Goal: Task Accomplishment & Management: Use online tool/utility

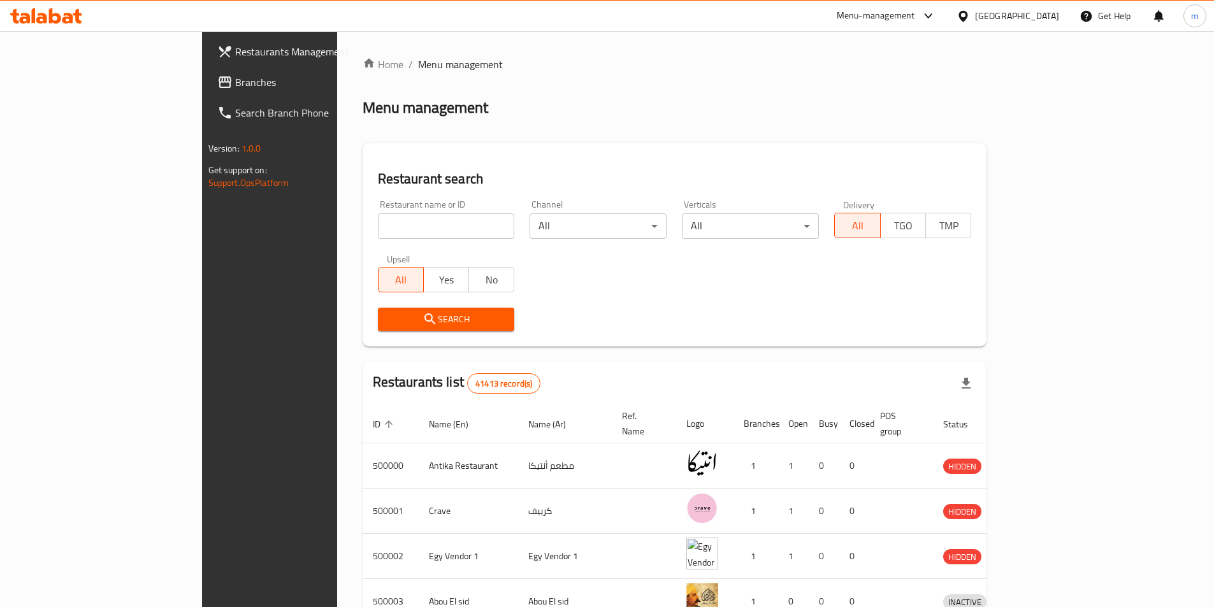
click at [235, 87] on span "Branches" at bounding box center [314, 82] width 159 height 15
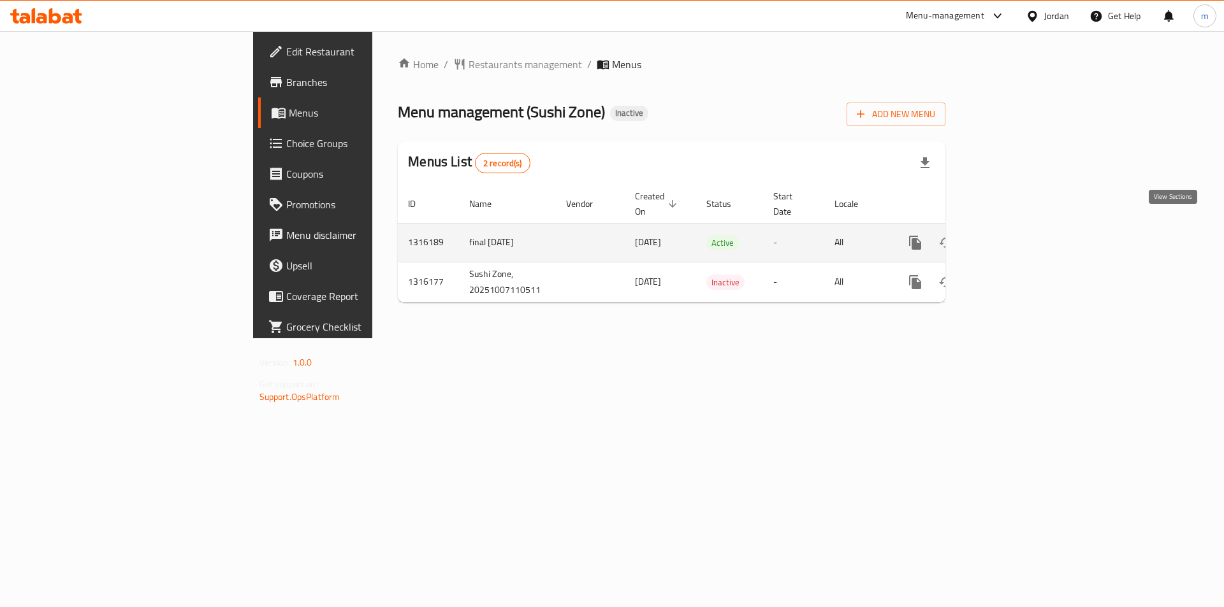
click at [1015, 235] on icon "enhanced table" at bounding box center [1006, 242] width 15 height 15
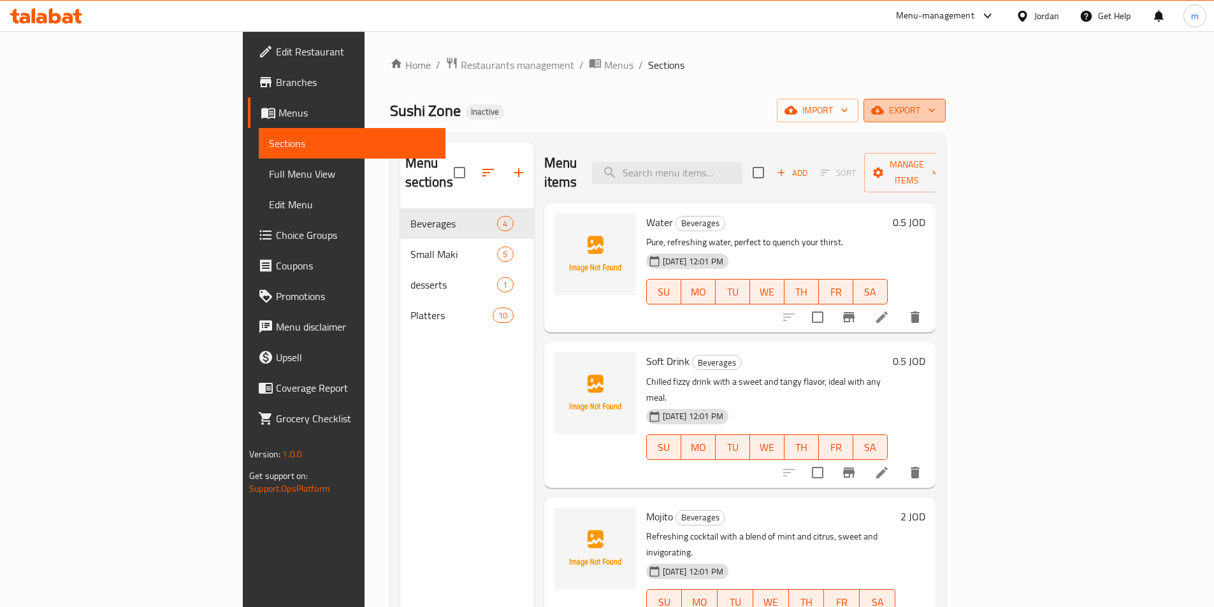
click at [884, 110] on icon "button" at bounding box center [877, 110] width 13 height 8
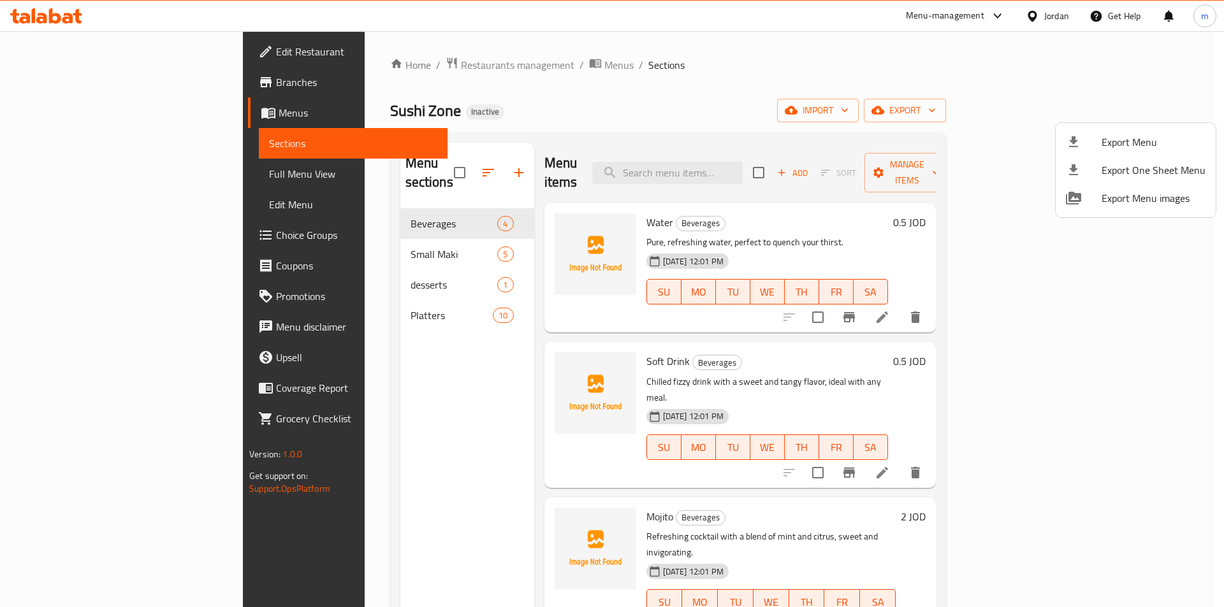
click at [866, 82] on div at bounding box center [612, 303] width 1224 height 607
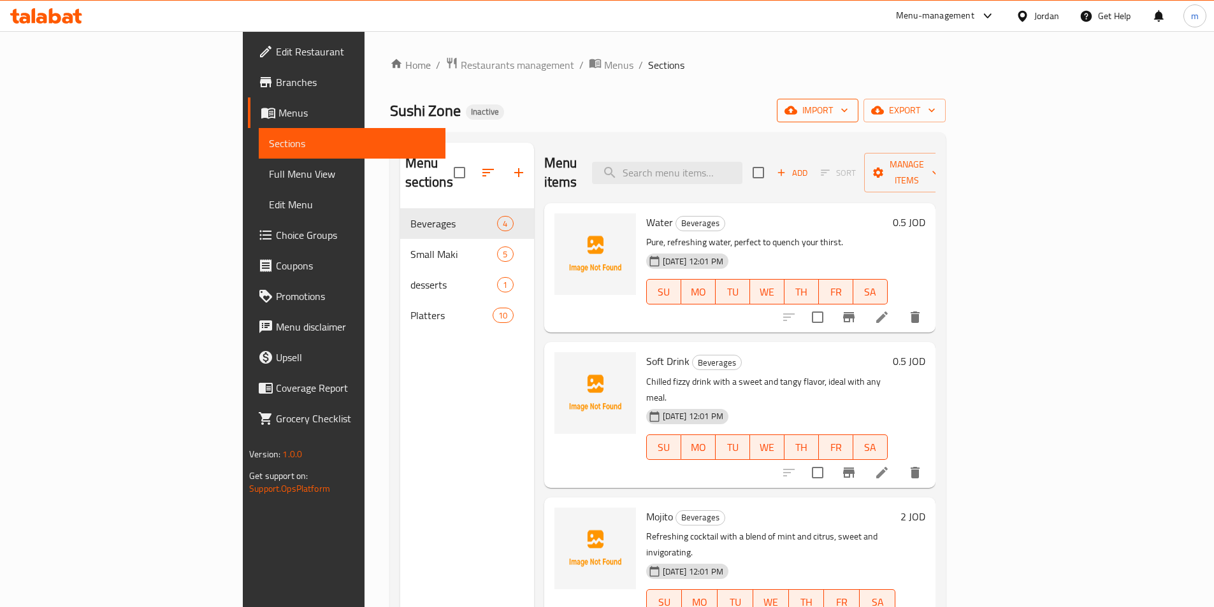
click at [859, 102] on button "import" at bounding box center [818, 111] width 82 height 24
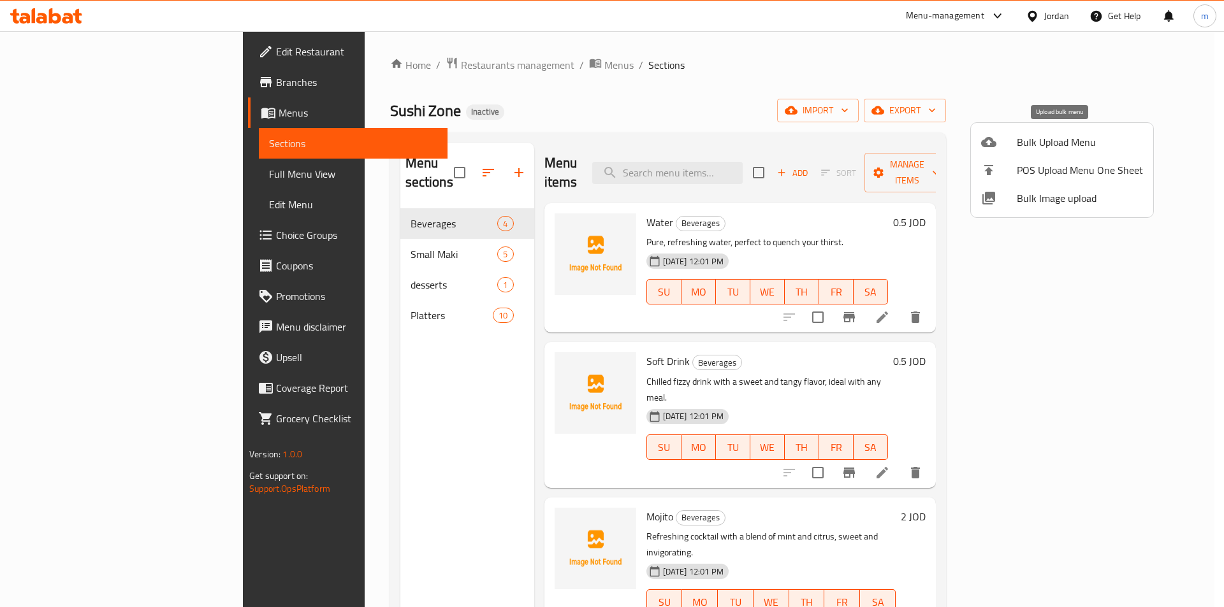
click at [992, 141] on icon at bounding box center [988, 142] width 15 height 10
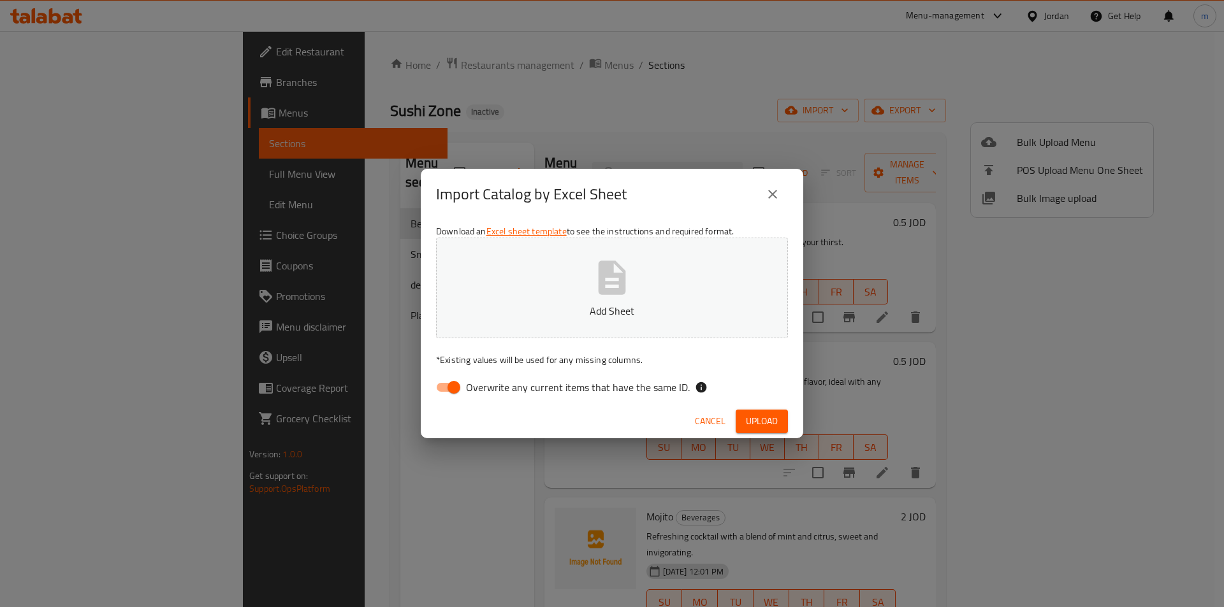
click at [438, 379] on input "Overwrite any current items that have the same ID." at bounding box center [453, 387] width 73 height 24
checkbox input "false"
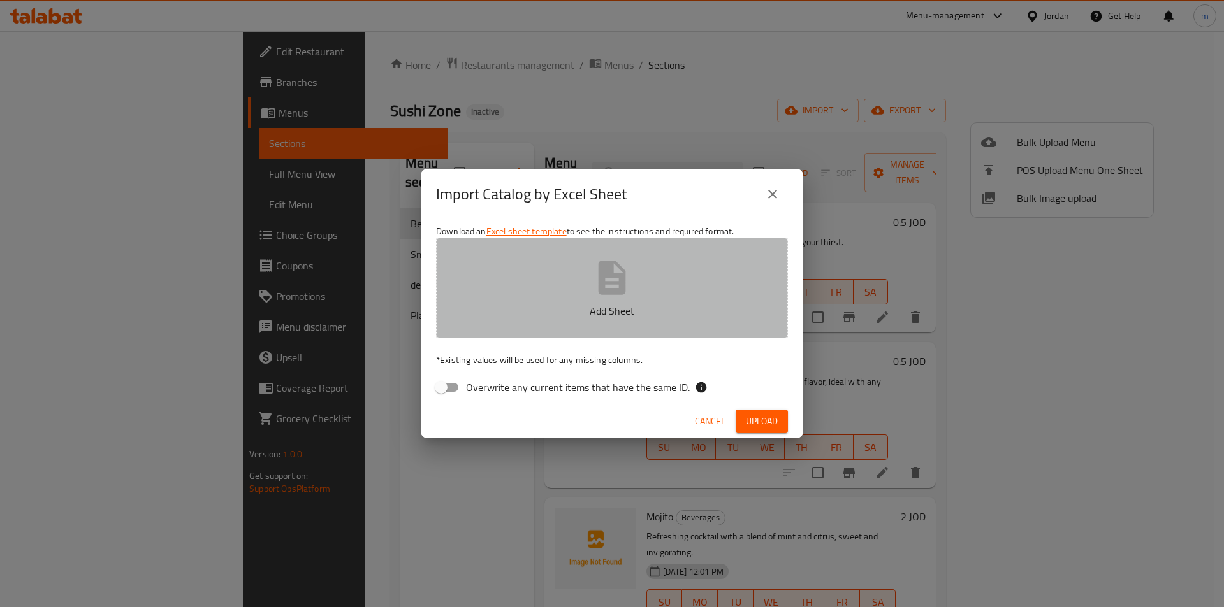
click at [530, 324] on button "Add Sheet" at bounding box center [612, 288] width 352 height 101
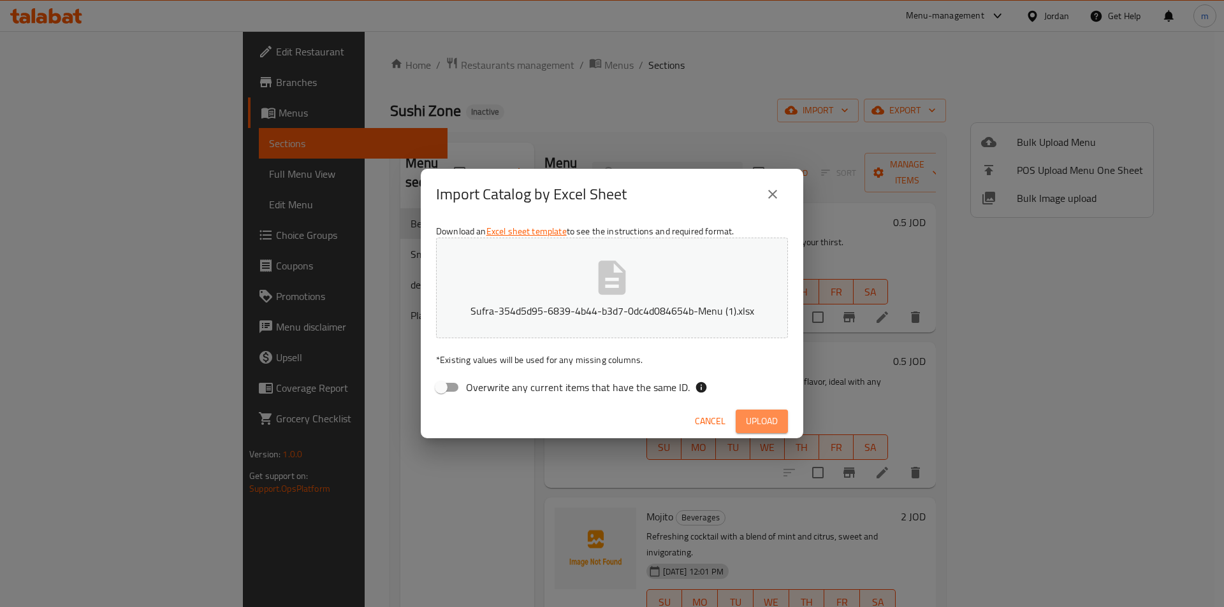
click at [764, 430] on button "Upload" at bounding box center [762, 422] width 52 height 24
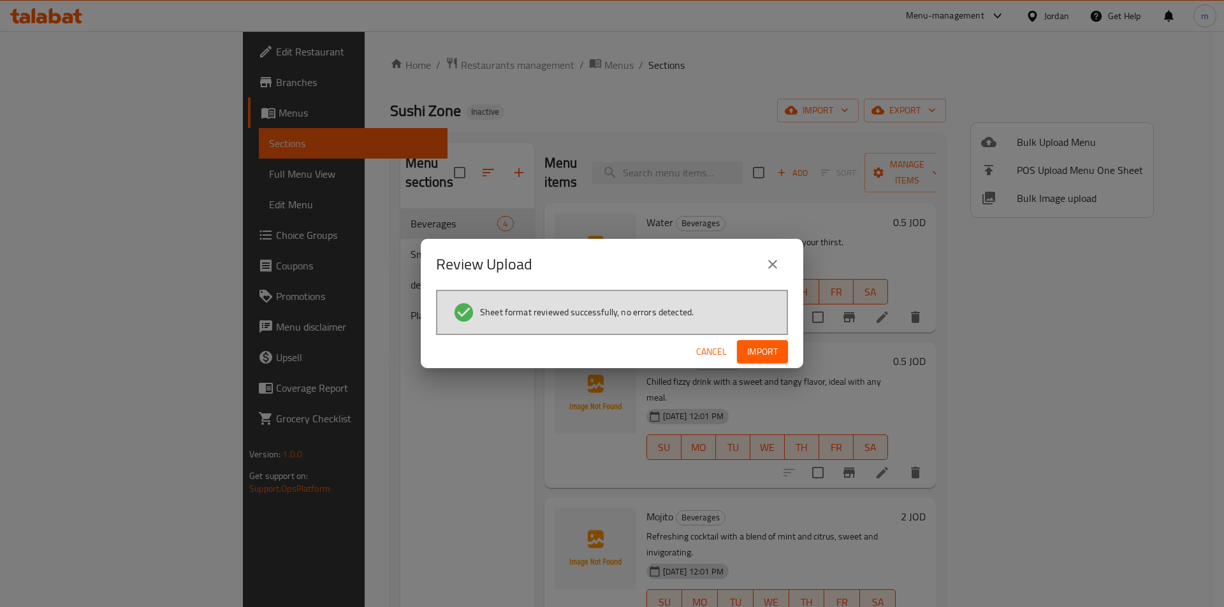
click at [769, 345] on span "Import" at bounding box center [762, 352] width 31 height 16
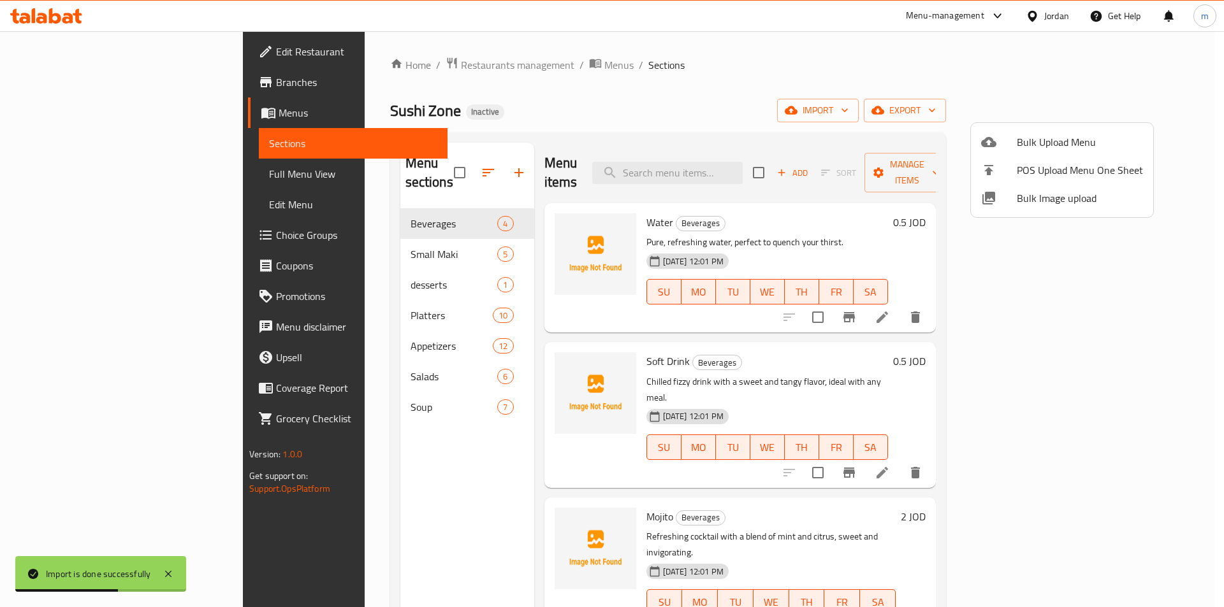
click at [62, 171] on div at bounding box center [612, 303] width 1224 height 607
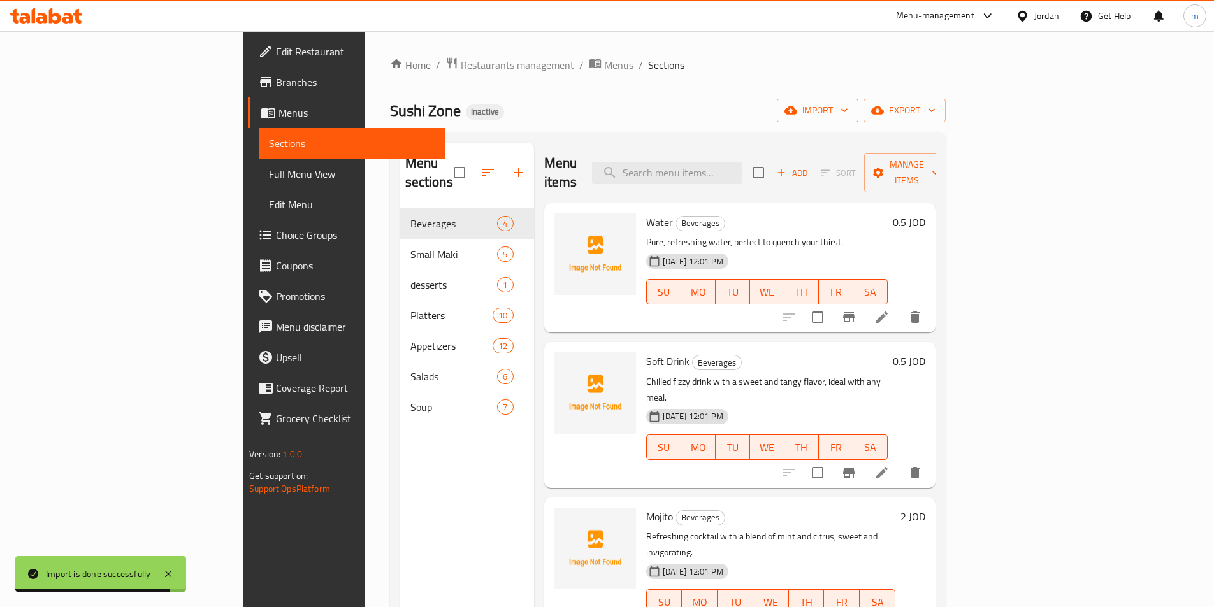
click at [269, 172] on span "Full Menu View" at bounding box center [352, 173] width 166 height 15
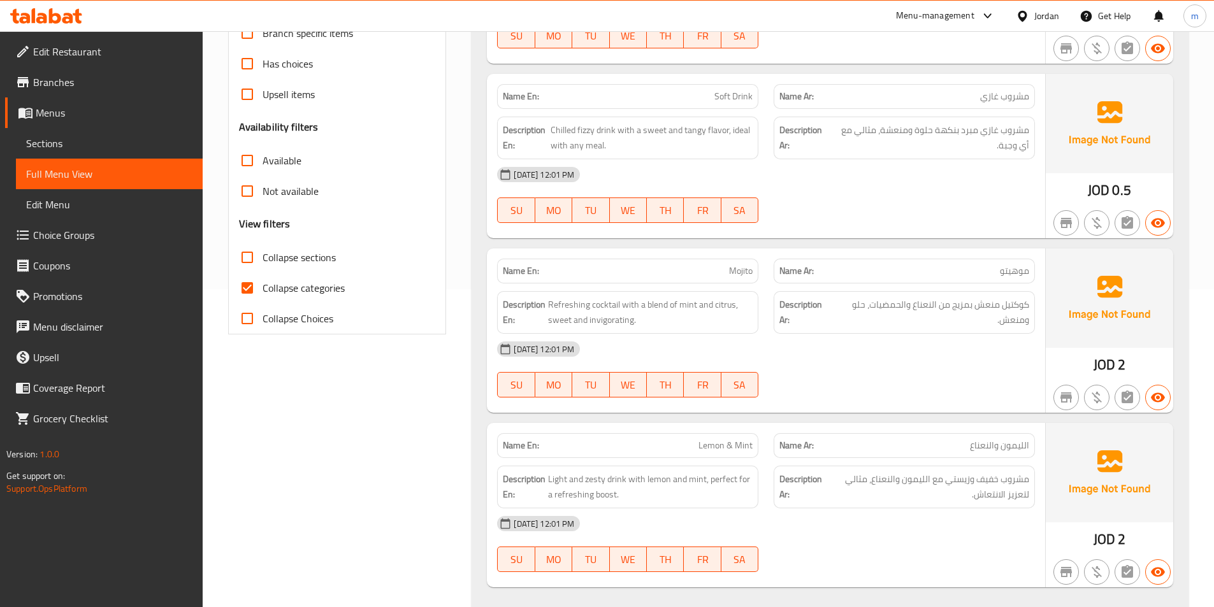
scroll to position [319, 0]
click at [245, 286] on input "Collapse categories" at bounding box center [247, 287] width 31 height 31
checkbox input "false"
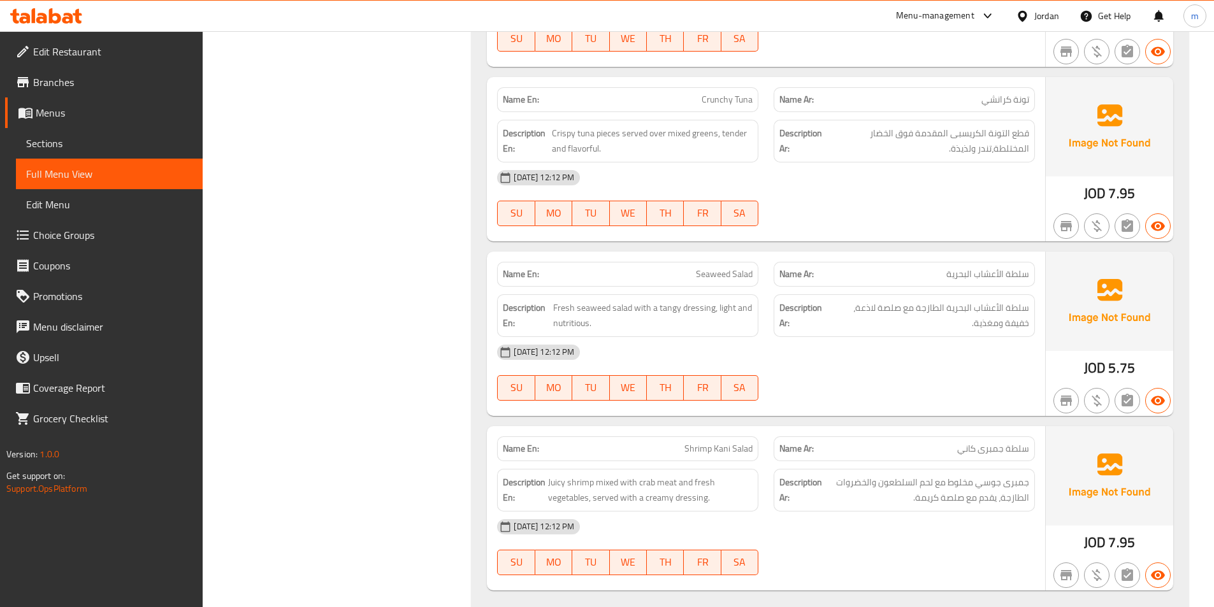
scroll to position [6745, 0]
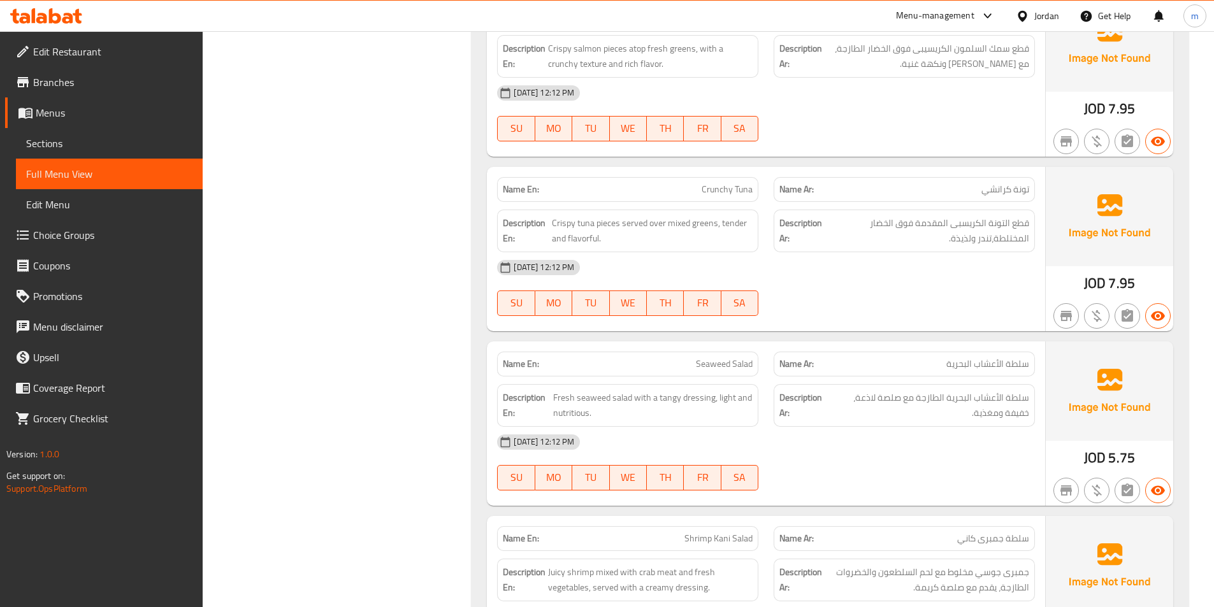
click at [72, 148] on span "Sections" at bounding box center [109, 143] width 166 height 15
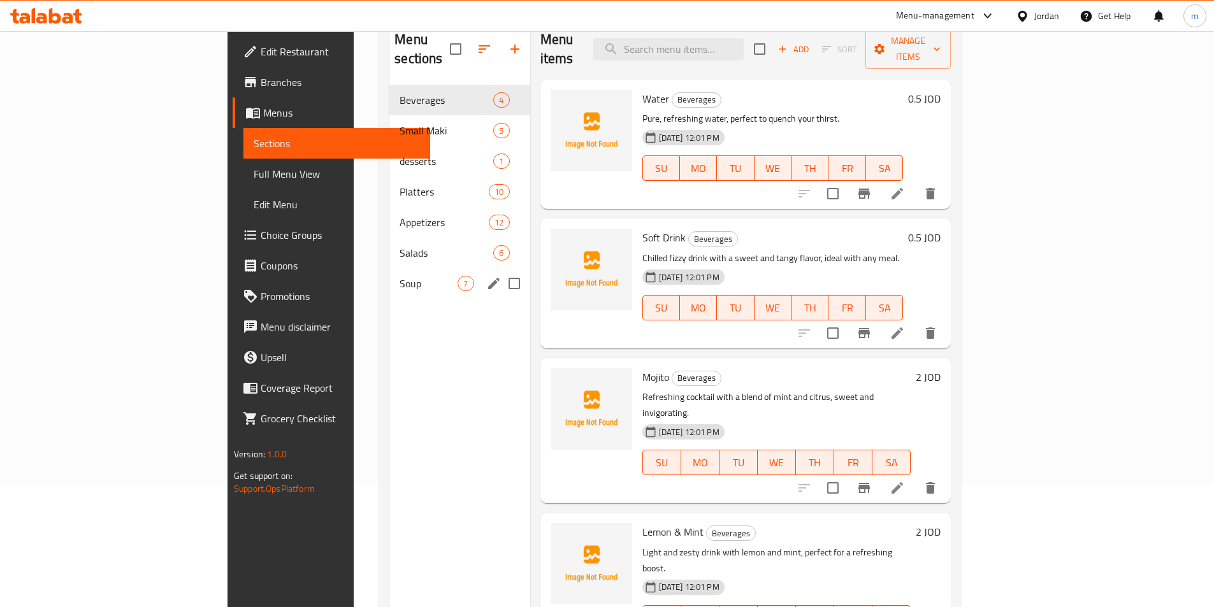
scroll to position [51, 0]
